Goal: Communication & Community: Answer question/provide support

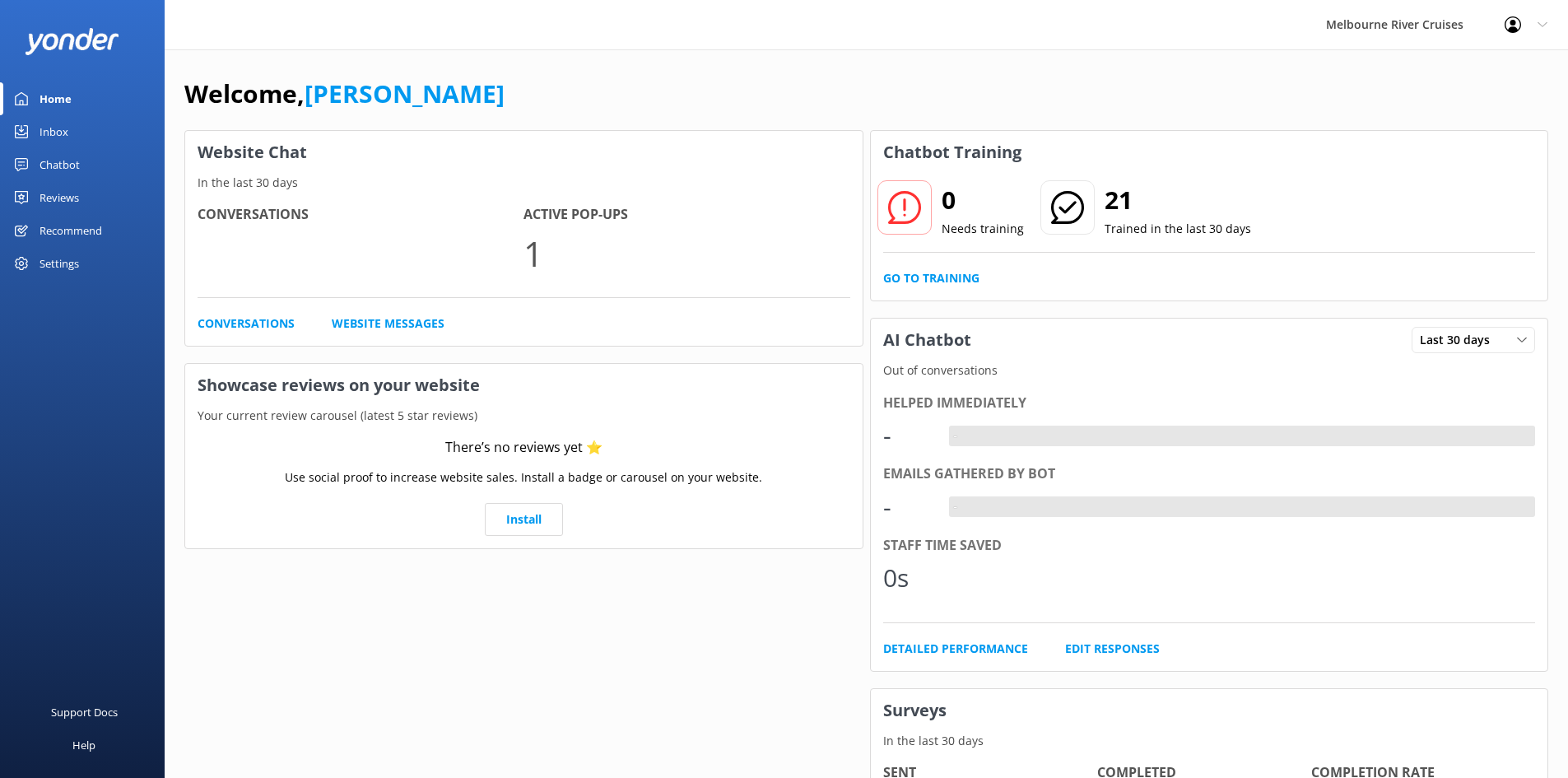
click at [64, 126] on div "Inbox" at bounding box center [54, 132] width 29 height 33
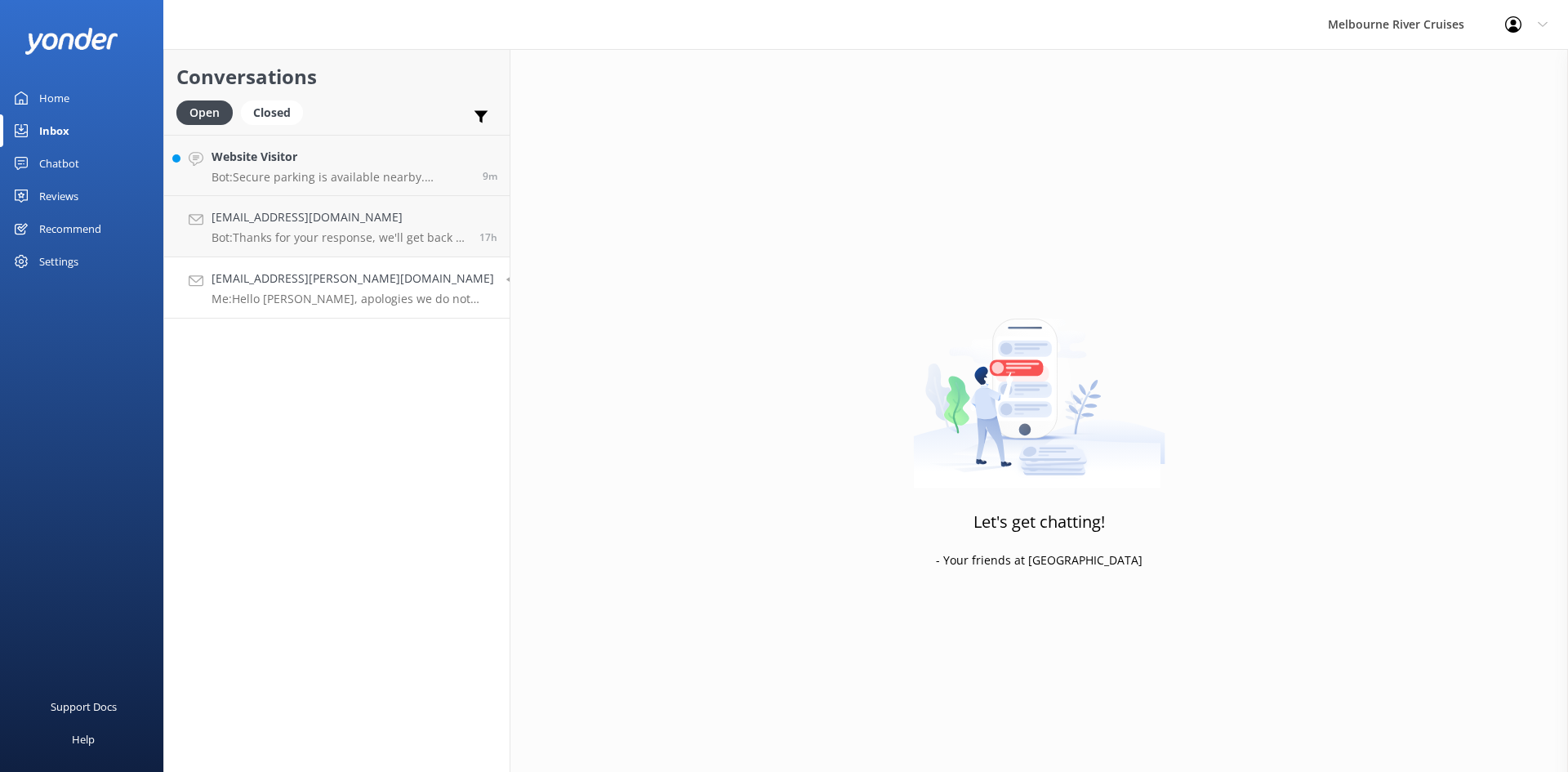
click at [261, 318] on div "Conversations Open Closed Important Assigned to me Unassigned Website Visitor B…" at bounding box center [337, 410] width 347 height 722
click at [261, 313] on link "[EMAIL_ADDRESS][PERSON_NAME][DOMAIN_NAME] Me: Hello [PERSON_NAME], apologies we…" at bounding box center [337, 288] width 346 height 62
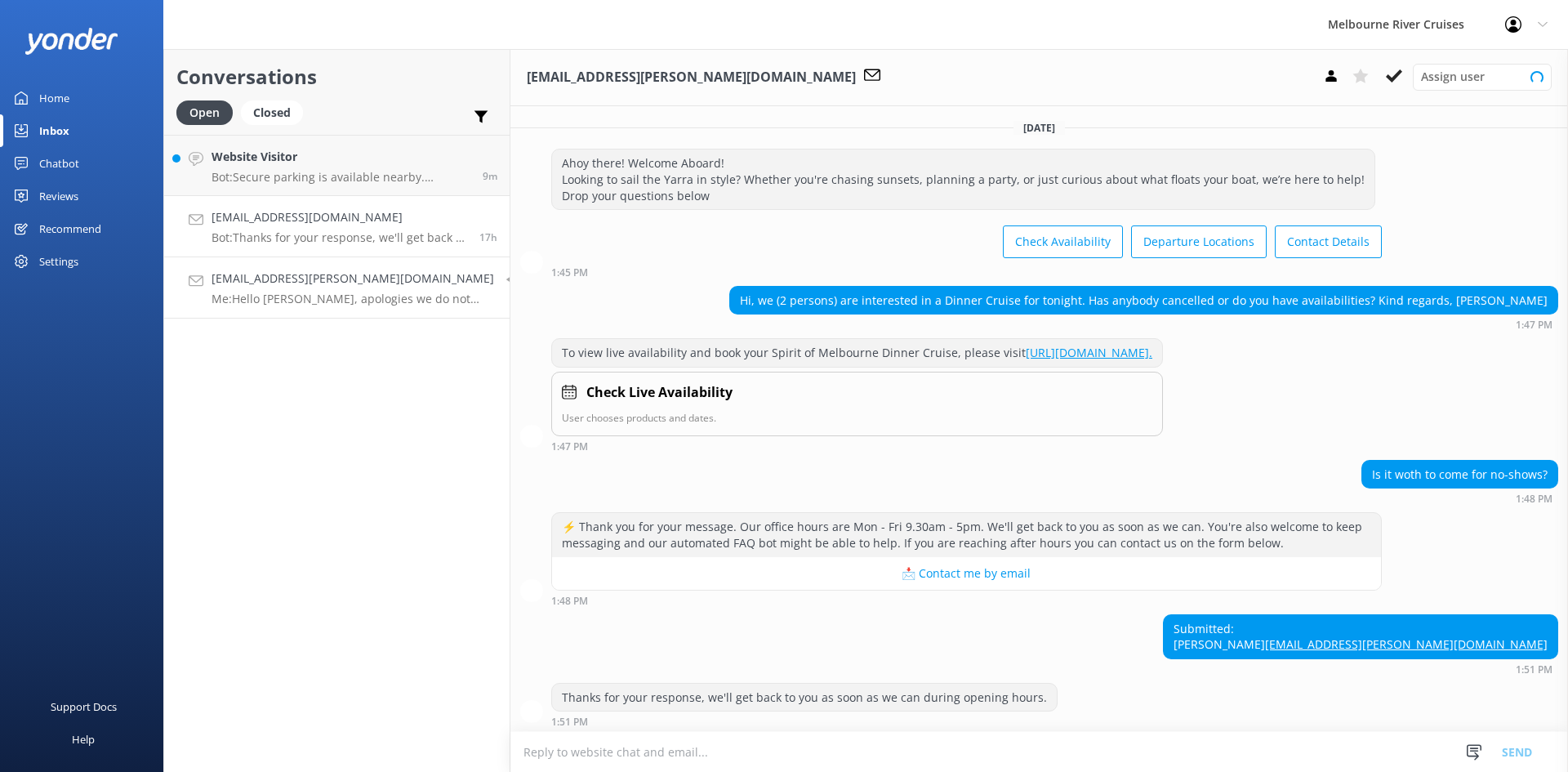
scroll to position [256, 0]
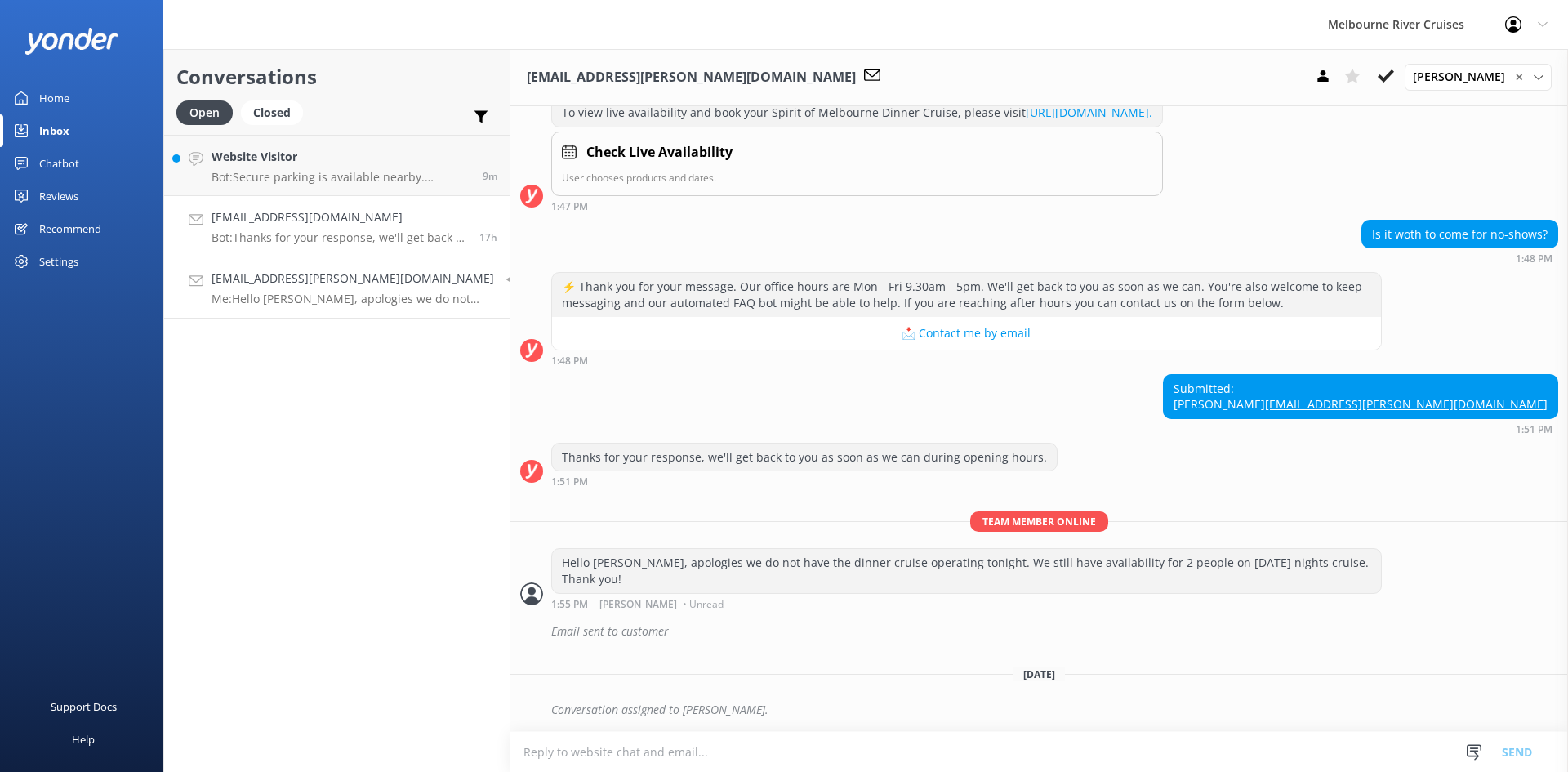
click at [289, 219] on h4 "[EMAIL_ADDRESS][DOMAIN_NAME]" at bounding box center [339, 218] width 256 height 18
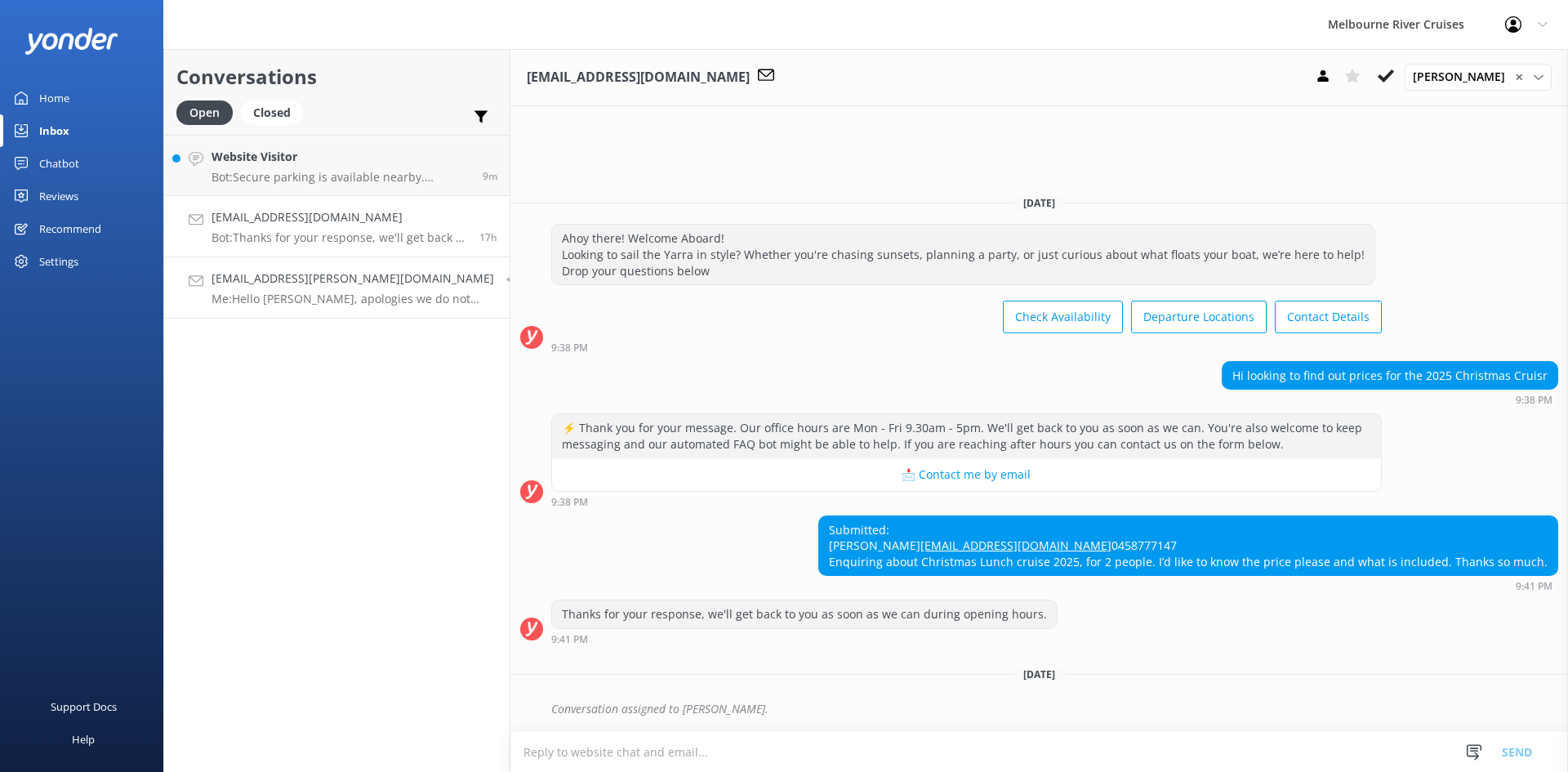
click at [284, 284] on h4 "[EMAIL_ADDRESS][PERSON_NAME][DOMAIN_NAME]" at bounding box center [352, 278] width 282 height 18
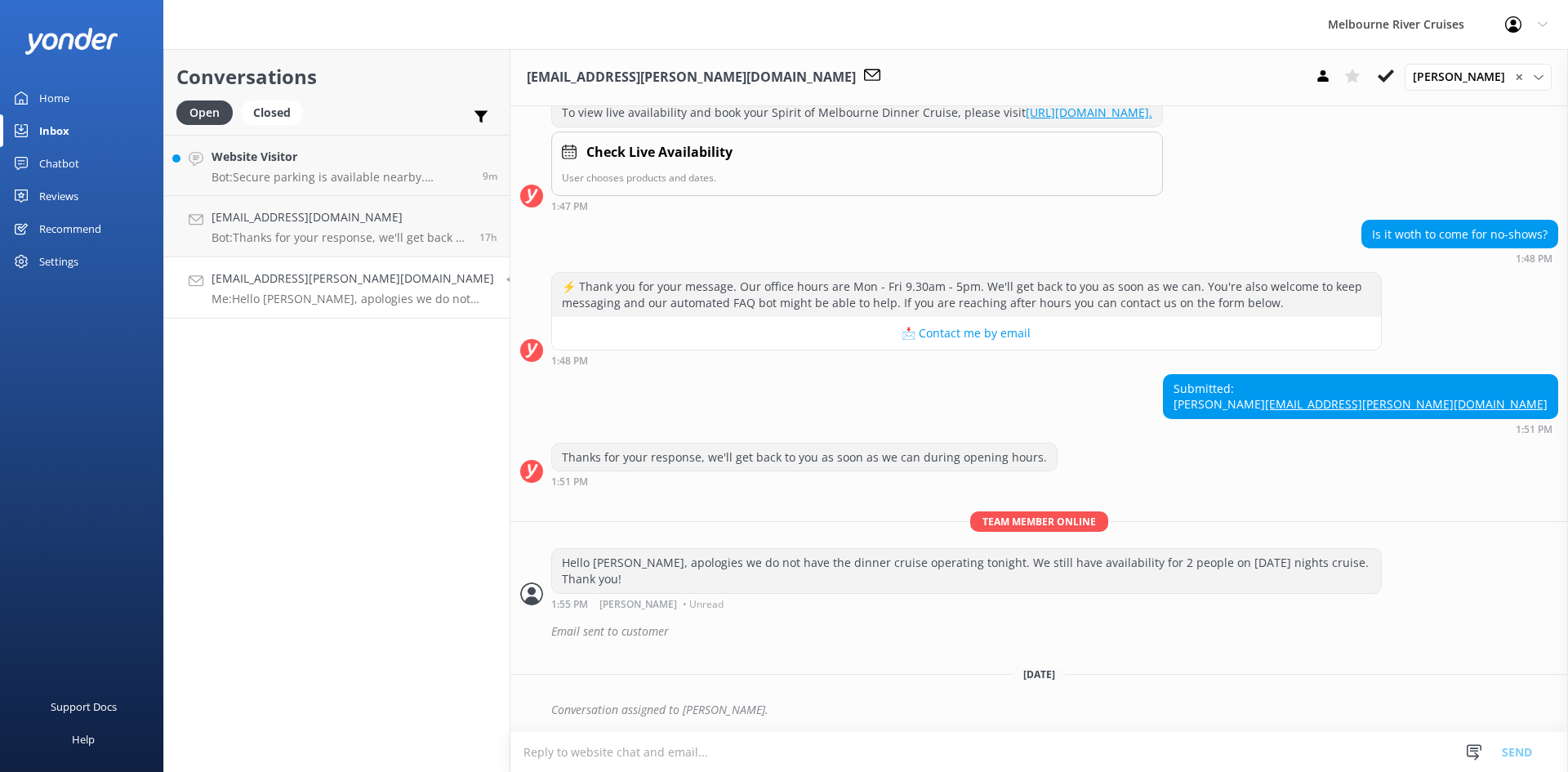
scroll to position [256, 0]
